Goal: Navigation & Orientation: Go to known website

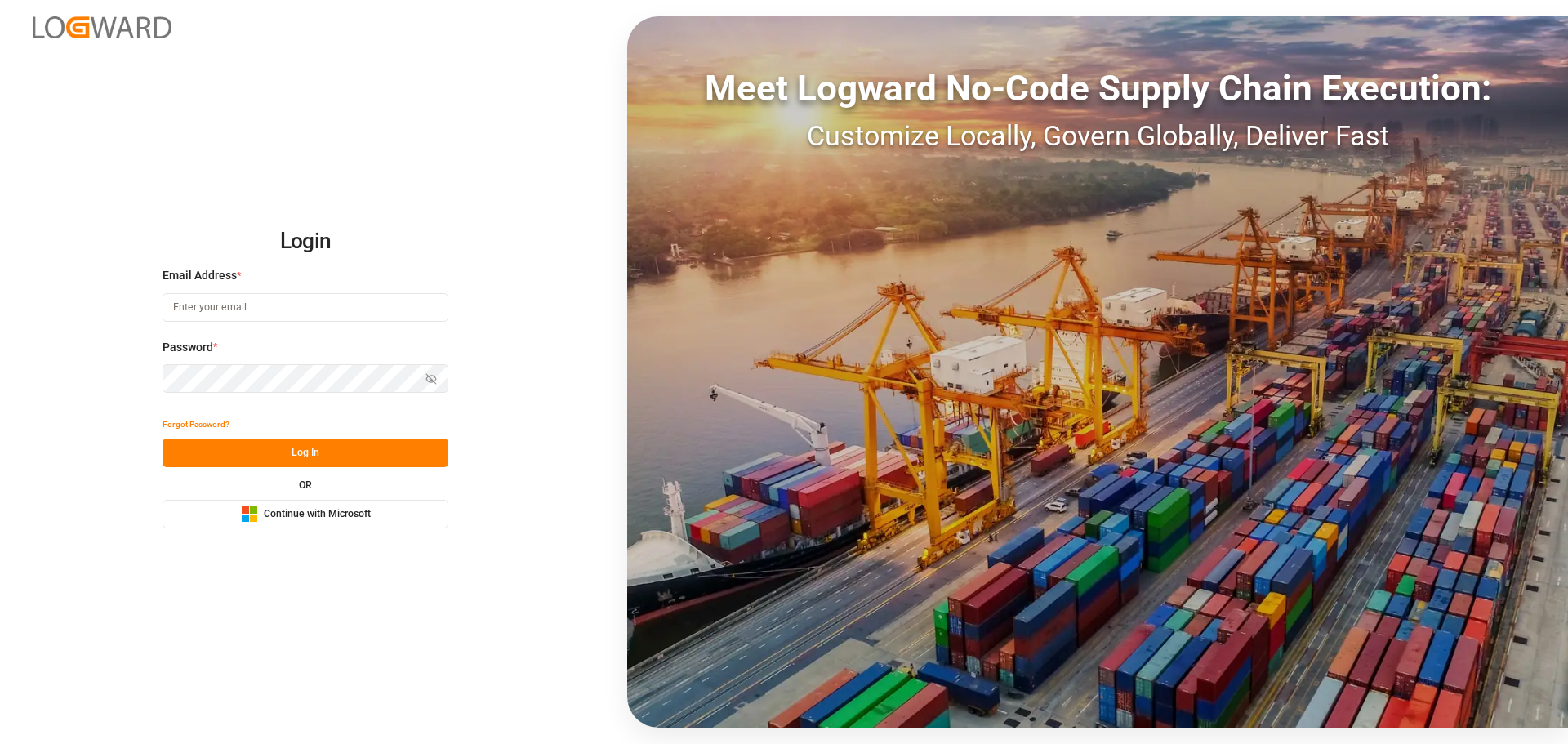
click at [342, 502] on button "Microsoft Logo Continue with Microsoft" at bounding box center [305, 514] width 285 height 29
